Goal: Information Seeking & Learning: Check status

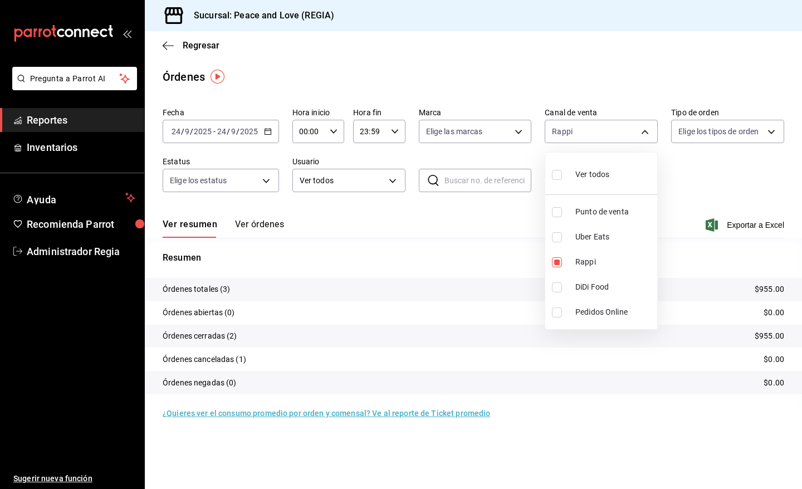
click at [193, 42] on div at bounding box center [401, 244] width 802 height 489
click at [192, 45] on span "Regresar" at bounding box center [201, 45] width 37 height 11
click at [73, 257] on span "Administrador Regia" at bounding box center [81, 251] width 109 height 15
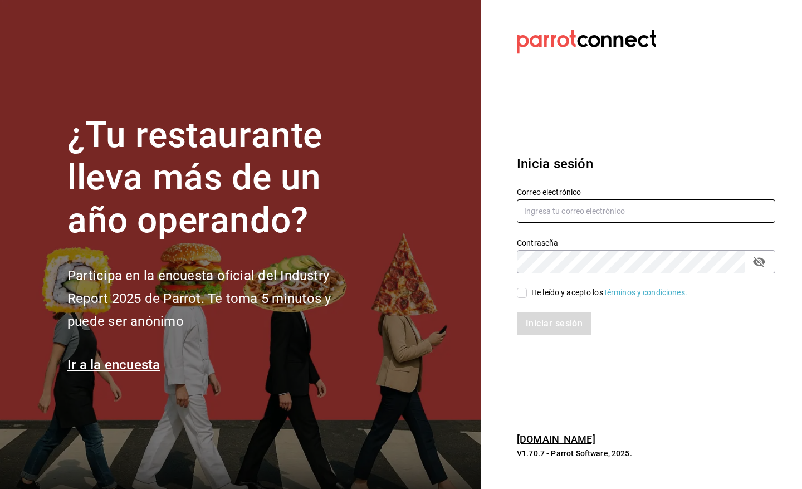
type input "[EMAIL_ADDRESS][DOMAIN_NAME]"
click at [521, 293] on input "He leído y acepto los Términos y condiciones." at bounding box center [522, 293] width 10 height 10
checkbox input "true"
click at [553, 327] on button "Iniciar sesión" at bounding box center [555, 323] width 76 height 23
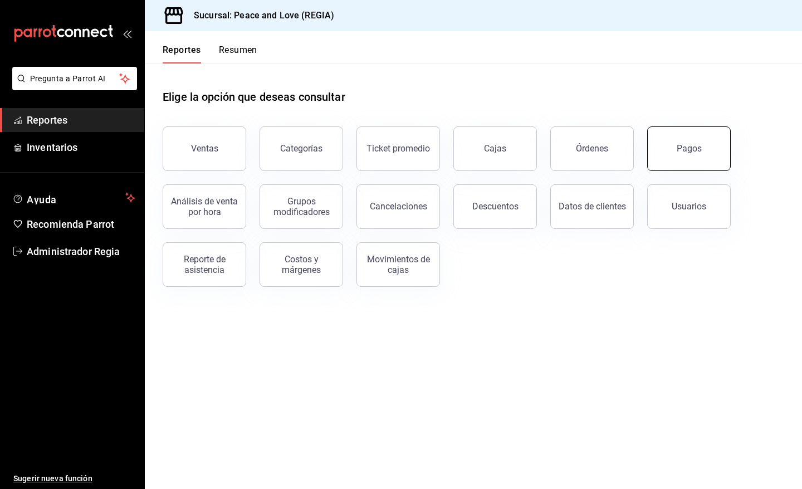
click at [672, 157] on button "Pagos" at bounding box center [689, 148] width 84 height 45
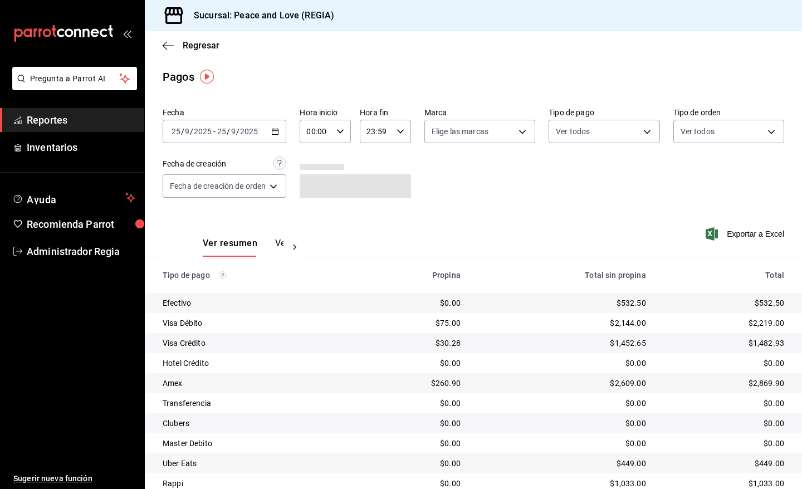
scroll to position [42, 0]
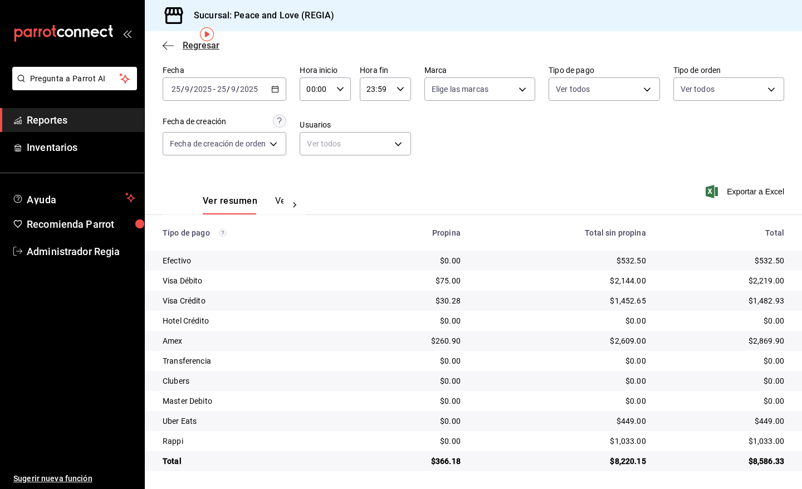
click at [203, 48] on span "Regresar" at bounding box center [201, 45] width 37 height 11
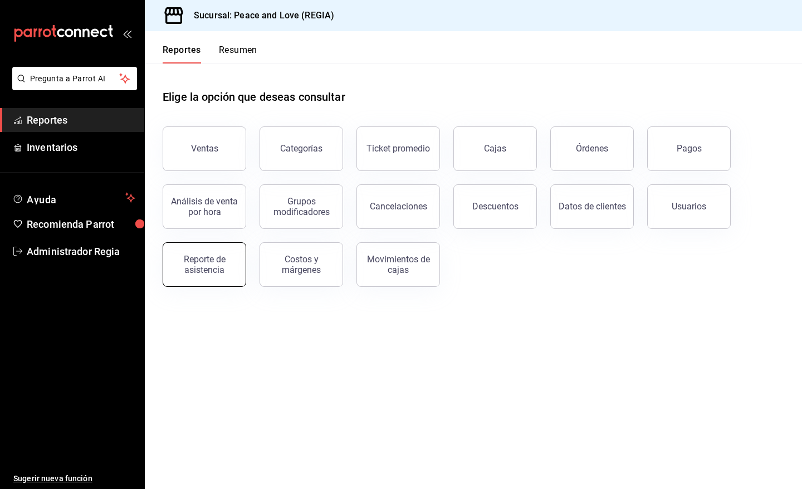
click at [220, 262] on div "Reporte de asistencia" at bounding box center [204, 264] width 69 height 21
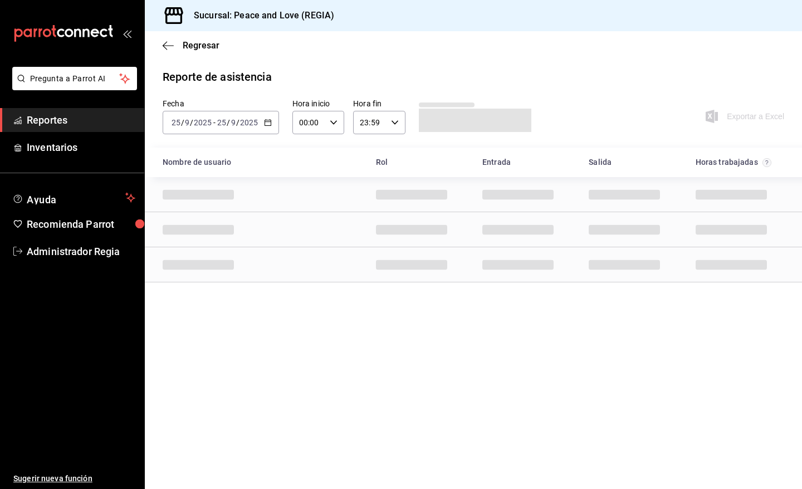
click at [274, 124] on div "2025-09-25 25 / 9 / 2025 - 2025-09-25 25 / 9 / 2025" at bounding box center [221, 122] width 116 height 23
click at [237, 171] on li "Ayer" at bounding box center [215, 181] width 104 height 25
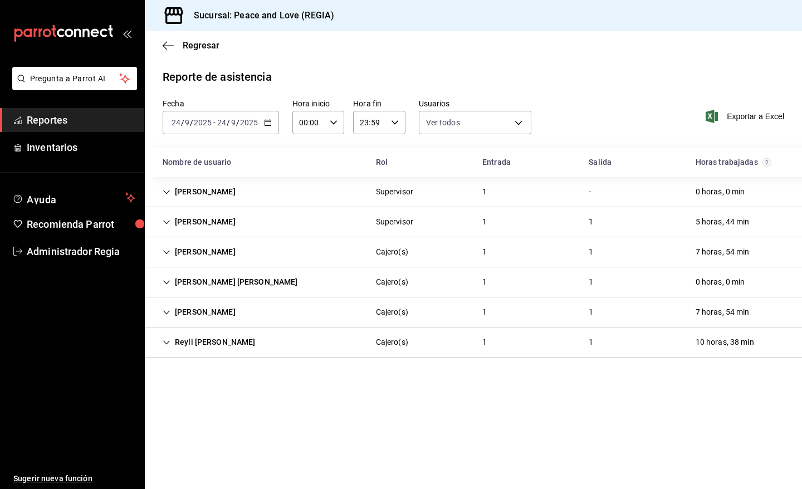
click at [264, 340] on div "Reyli Fernando Caldera Gonzalez" at bounding box center [209, 342] width 111 height 21
click at [310, 338] on div "Reyli Fernando Caldera Gonzalez Cajero(s) 1 1 10 horas, 38 min" at bounding box center [473, 342] width 657 height 30
click at [188, 53] on div "Regresar" at bounding box center [473, 45] width 657 height 28
click at [180, 48] on span "Regresar" at bounding box center [191, 45] width 57 height 11
